Goal: Check status: Check status

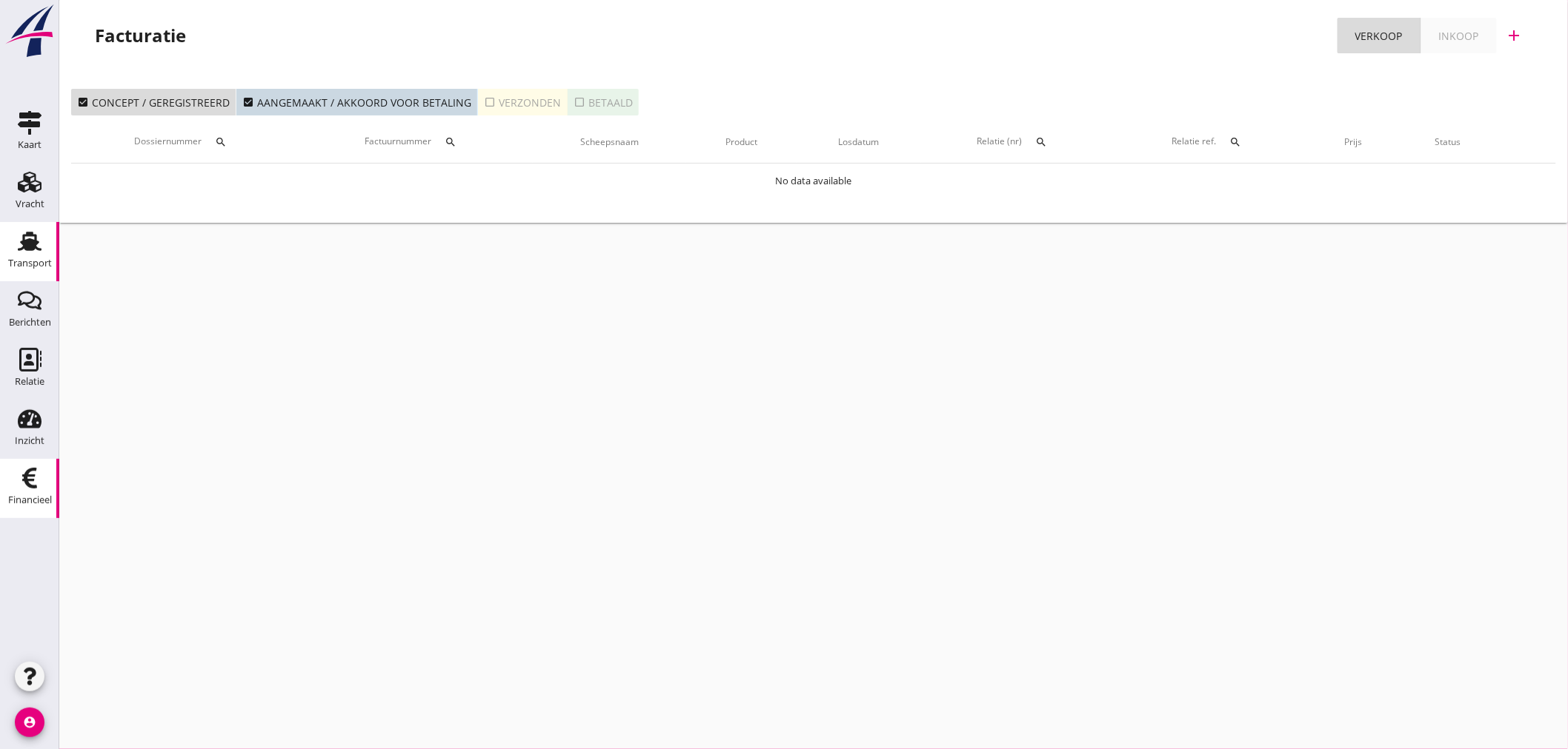
click at [44, 257] on div "Transport" at bounding box center [30, 264] width 44 height 20
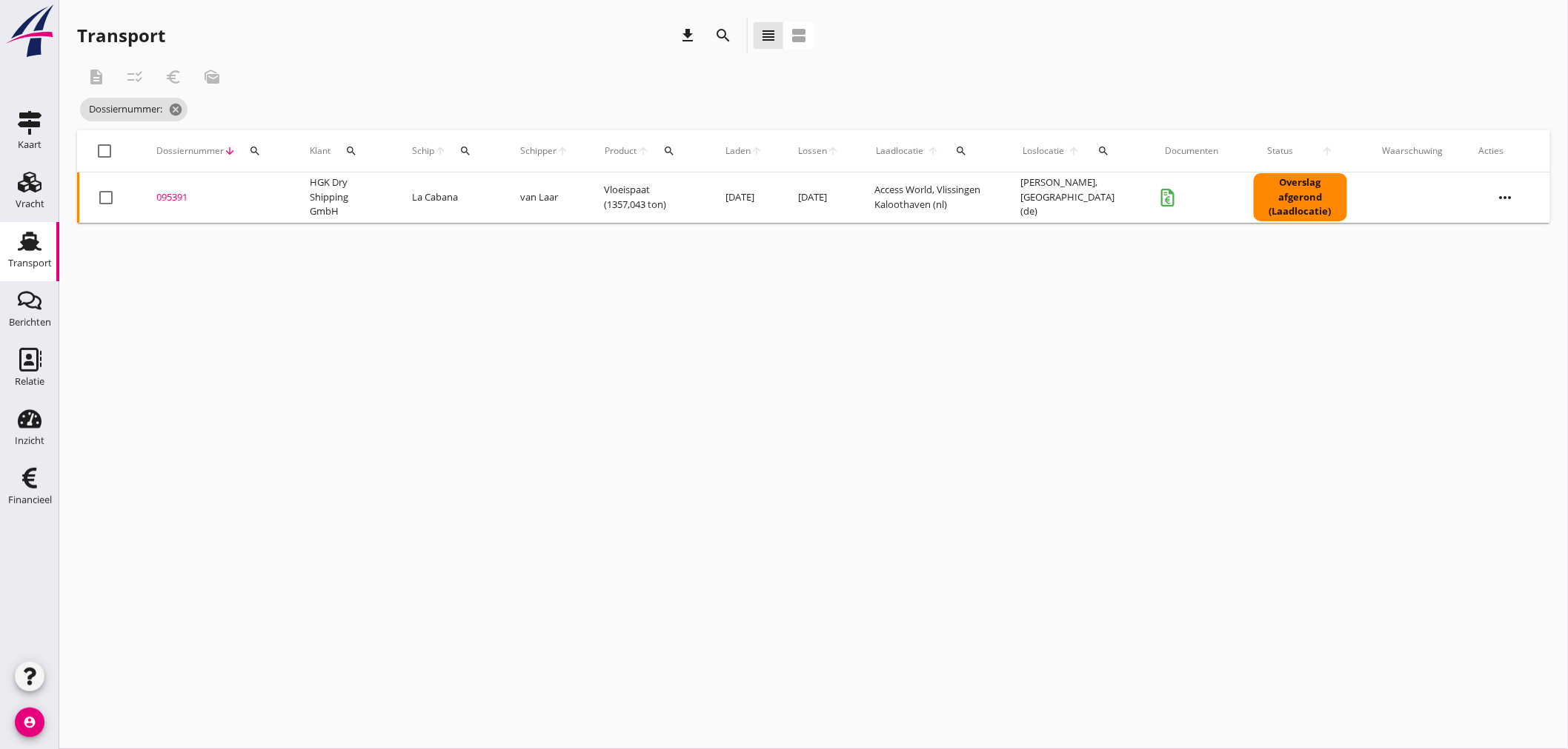
click at [255, 153] on icon "search" at bounding box center [255, 151] width 12 height 12
click at [272, 188] on input "Zoeken op dossiernummer..." at bounding box center [324, 195] width 154 height 24
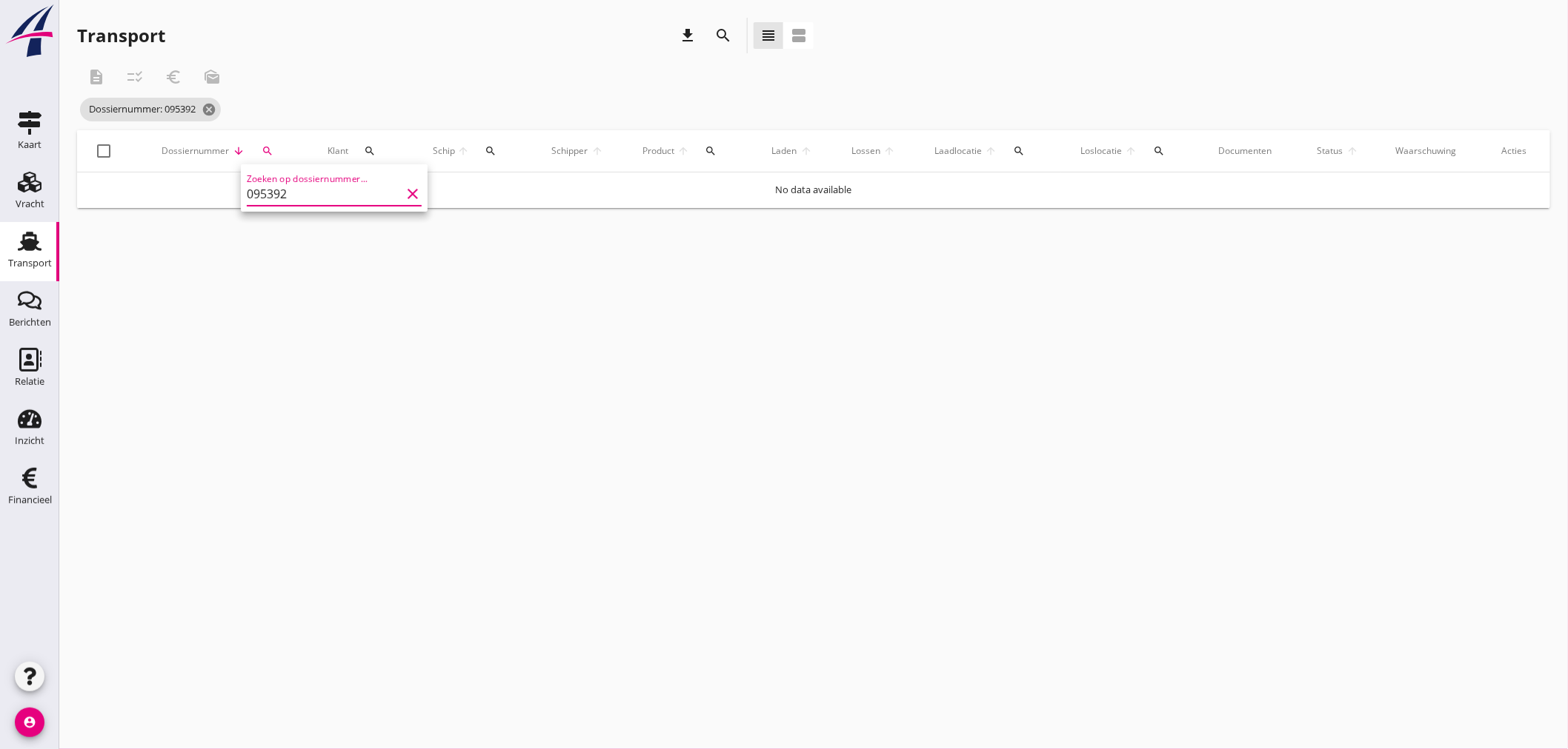
type input "095392"
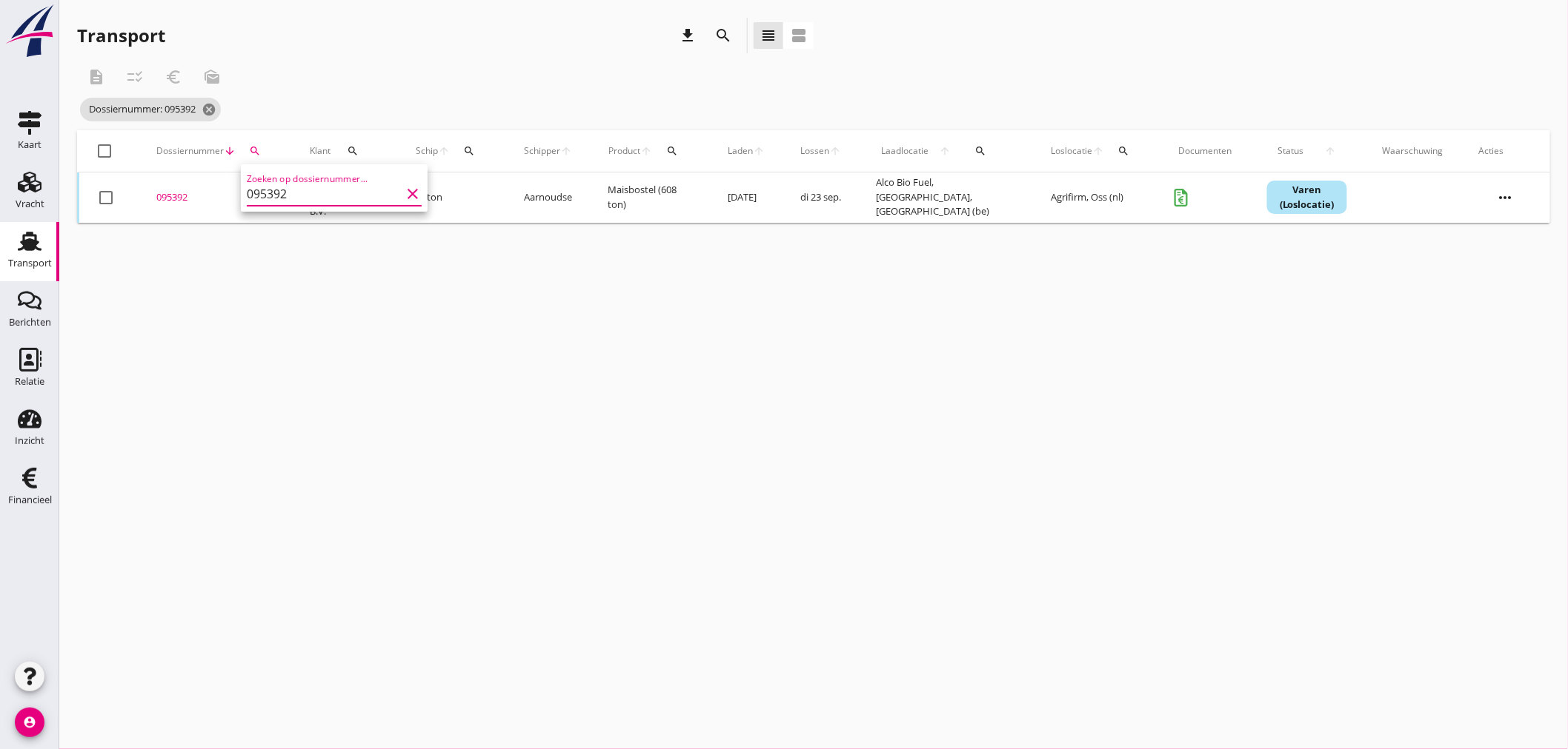
click at [174, 194] on div "095392" at bounding box center [215, 197] width 118 height 15
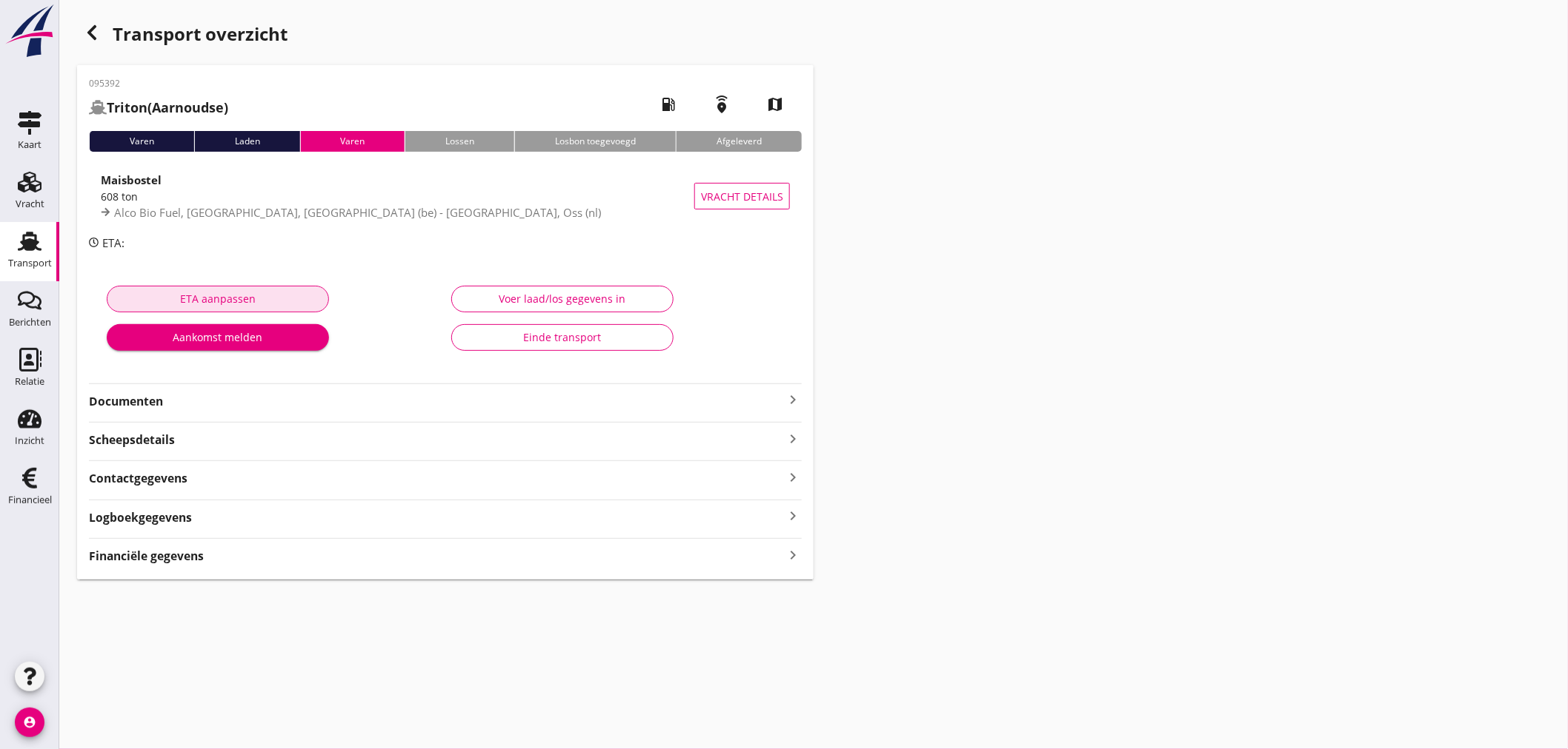
drag, startPoint x: 216, startPoint y: 294, endPoint x: 300, endPoint y: 391, distance: 128.3
click at [300, 391] on div "095392 Triton (Aarnoudse) local_gas_station emergency_share map Varen Laden Var…" at bounding box center [445, 322] width 737 height 514
click at [1200, 491] on div "Transport overzicht 095392 Triton (Aarnoudse) local_gas_station emergency_share…" at bounding box center [813, 299] width 1508 height 597
click at [166, 566] on div "095392 Triton (Aarnoudse) local_gas_station emergency_share map Varen Laden Var…" at bounding box center [445, 322] width 737 height 514
click at [793, 396] on icon "keyboard_arrow_right" at bounding box center [792, 399] width 18 height 18
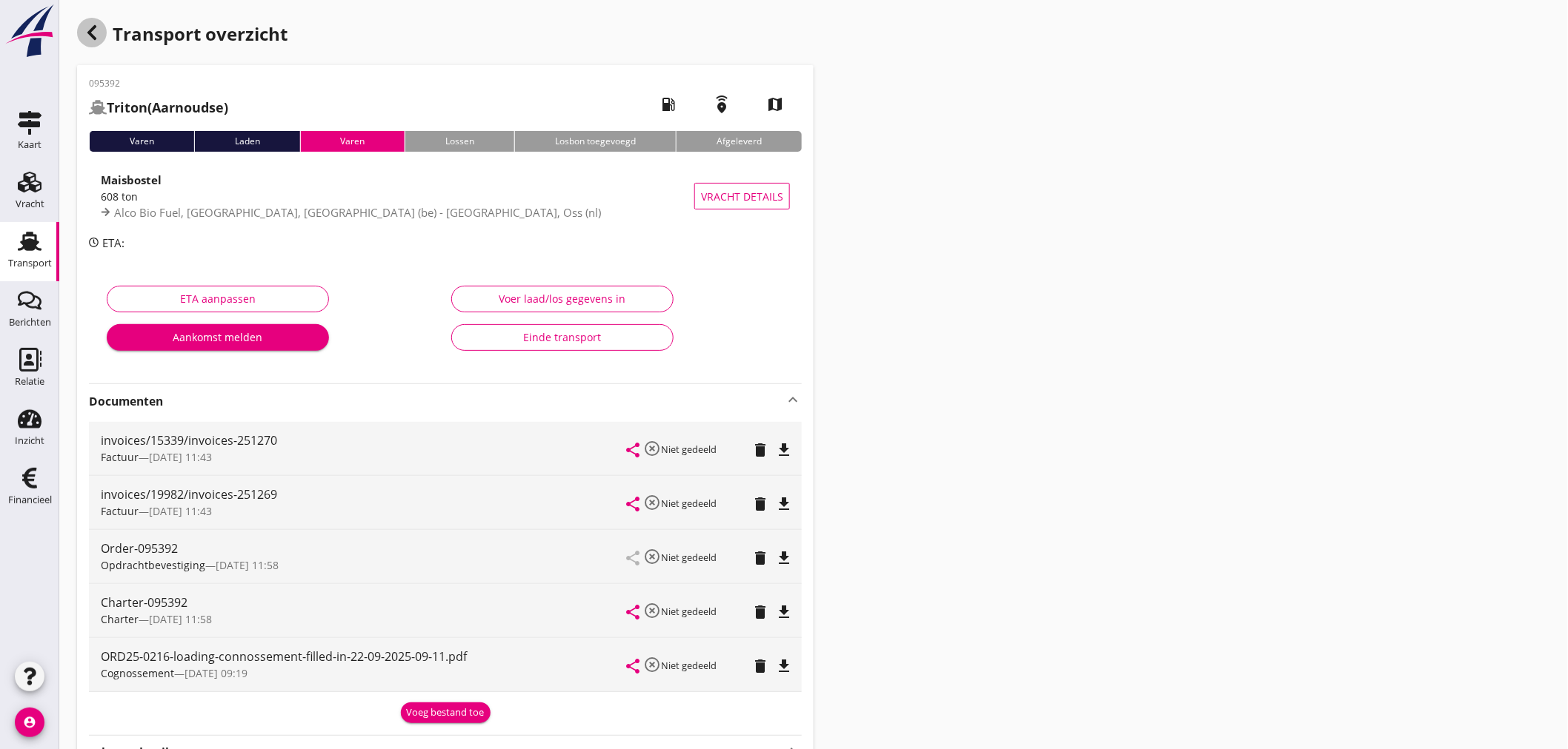
click at [84, 24] on div "button" at bounding box center [91, 32] width 30 height 30
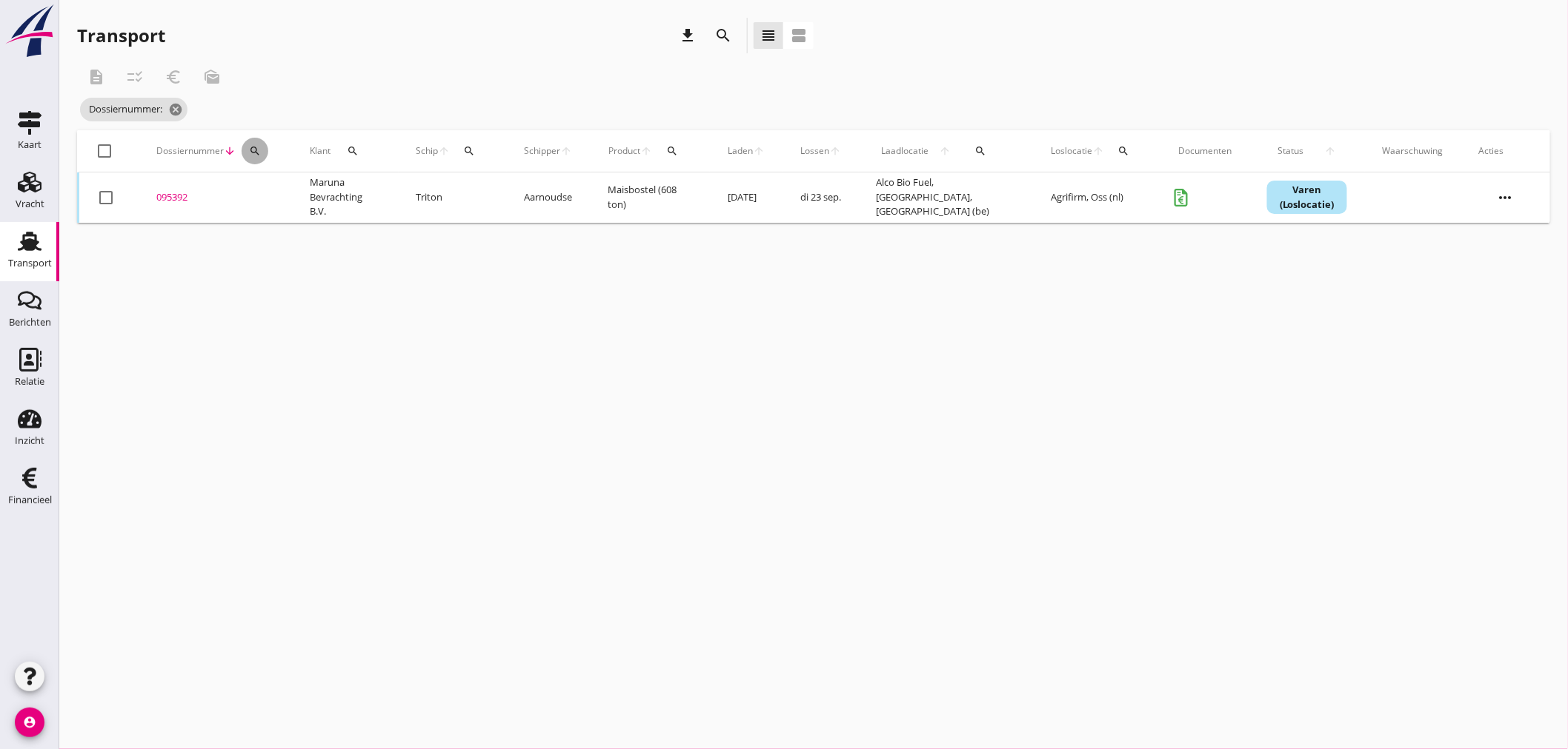
drag, startPoint x: 260, startPoint y: 156, endPoint x: 260, endPoint y: 171, distance: 15.0
click at [259, 157] on button "search" at bounding box center [254, 150] width 26 height 26
click at [271, 193] on input "Zoeken op dossiernummer..." at bounding box center [324, 195] width 154 height 24
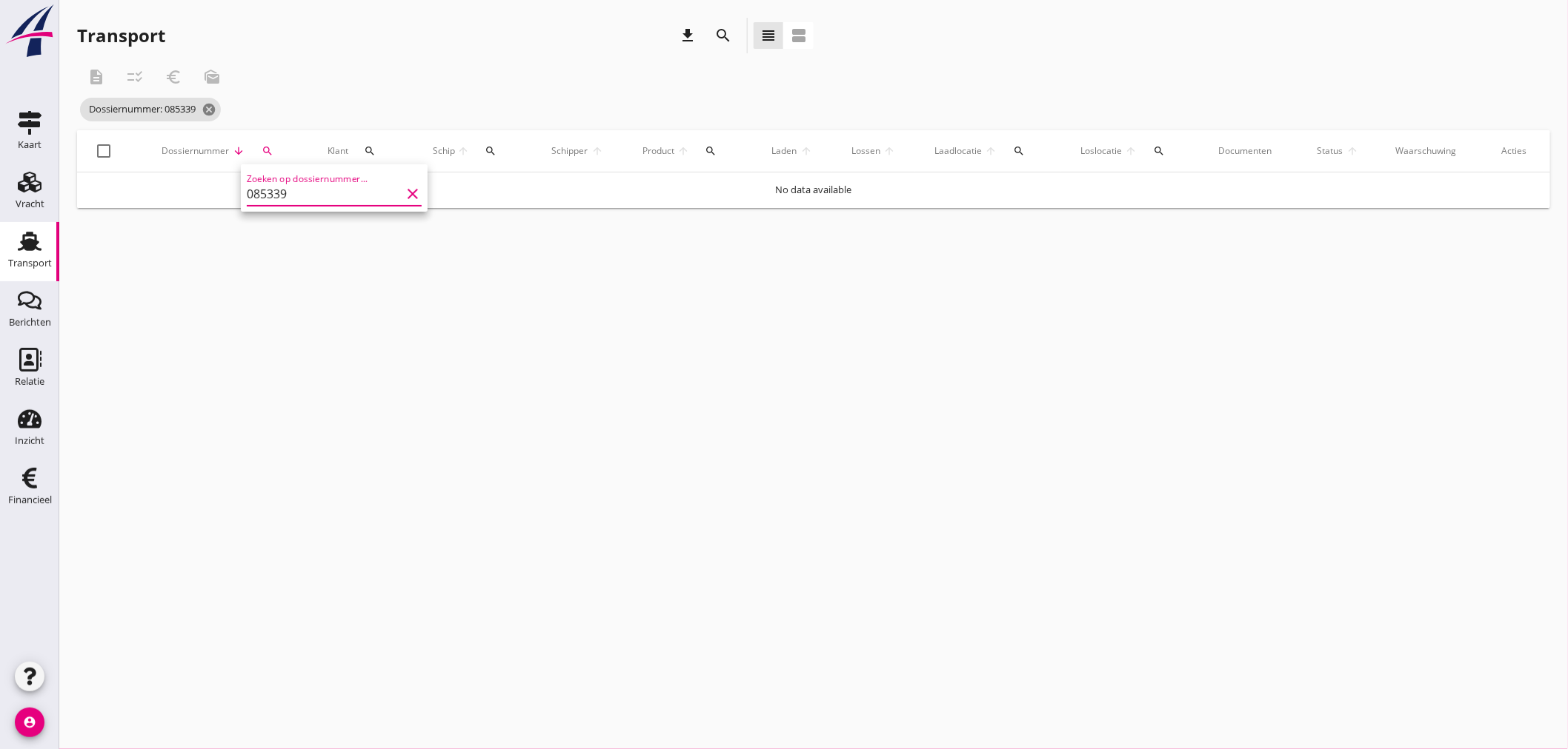
type input "085339"
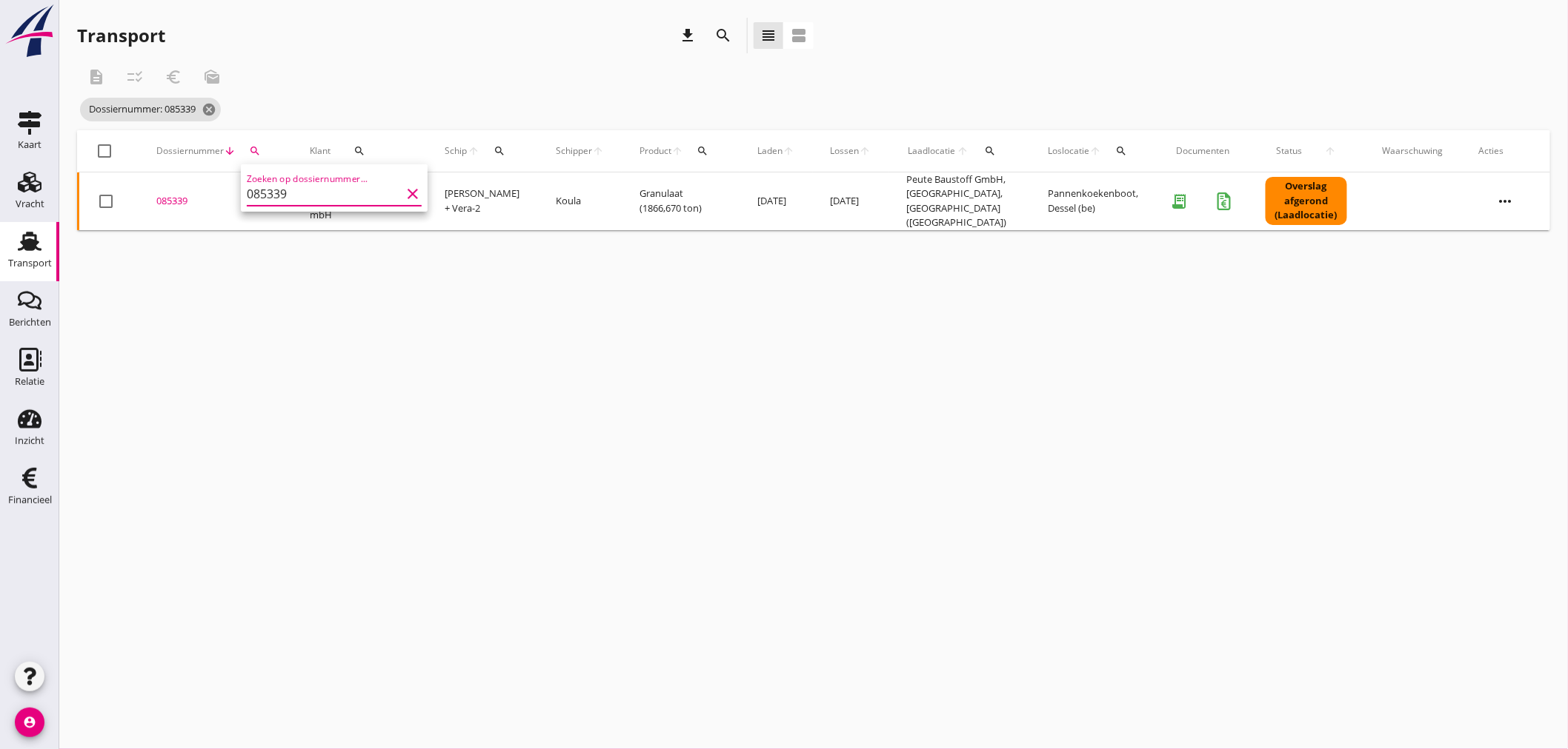
click at [185, 198] on div "085339" at bounding box center [215, 200] width 118 height 15
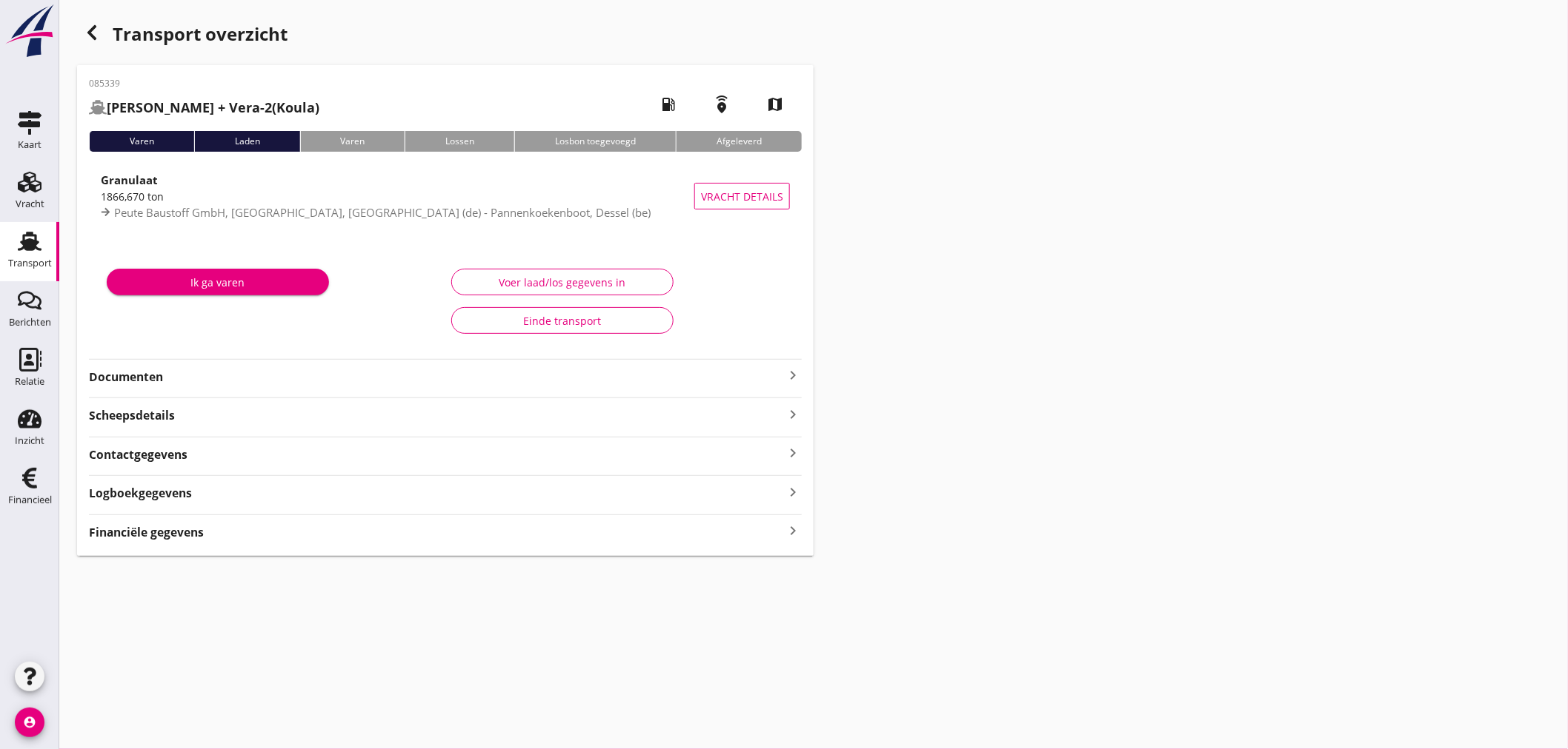
drag, startPoint x: 796, startPoint y: 531, endPoint x: 837, endPoint y: 527, distance: 41.2
click at [795, 531] on icon "keyboard_arrow_right" at bounding box center [792, 531] width 18 height 20
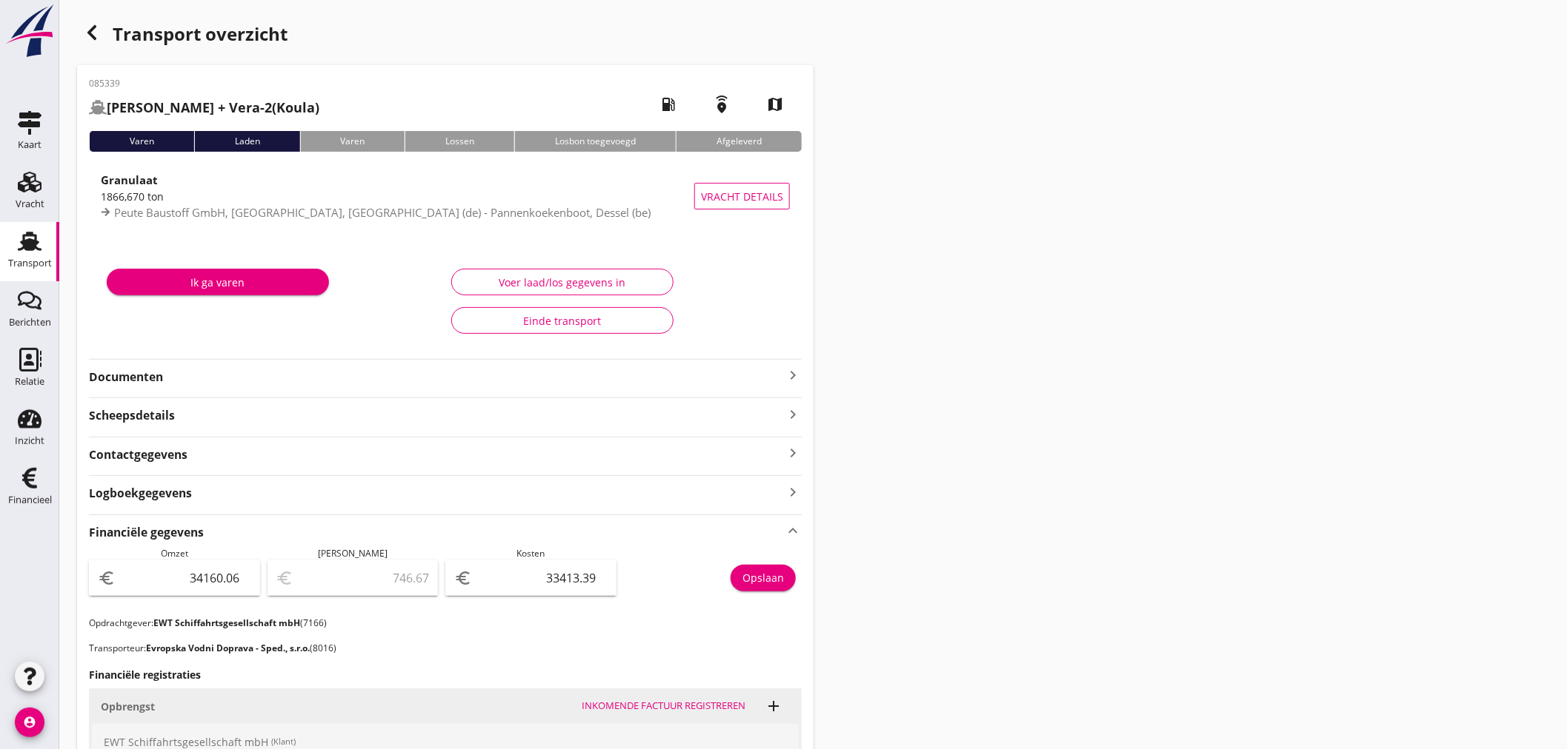
click at [790, 372] on icon "keyboard_arrow_right" at bounding box center [792, 375] width 18 height 18
